Goal: Task Accomplishment & Management: Use online tool/utility

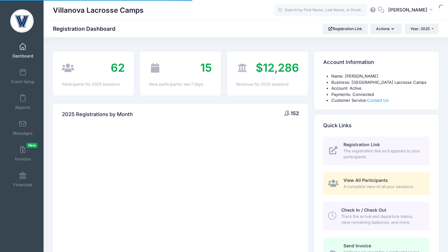
select select
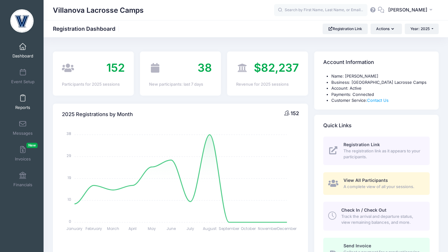
click at [23, 99] on span at bounding box center [23, 98] width 0 height 7
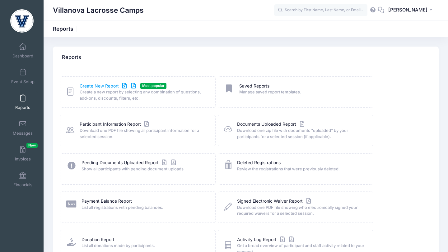
click at [82, 87] on link "Create New Report" at bounding box center [109, 86] width 58 height 7
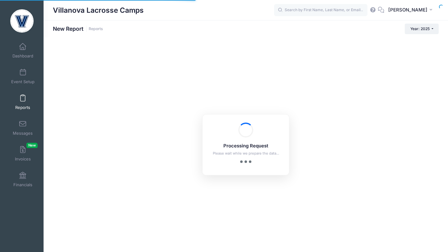
checkbox input "true"
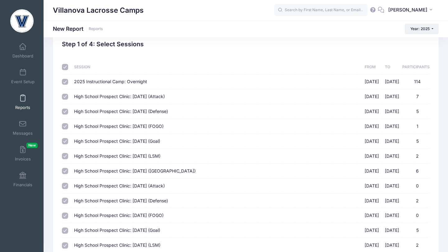
scroll to position [18, 0]
